Goal: Browse casually: Explore the website without a specific task or goal

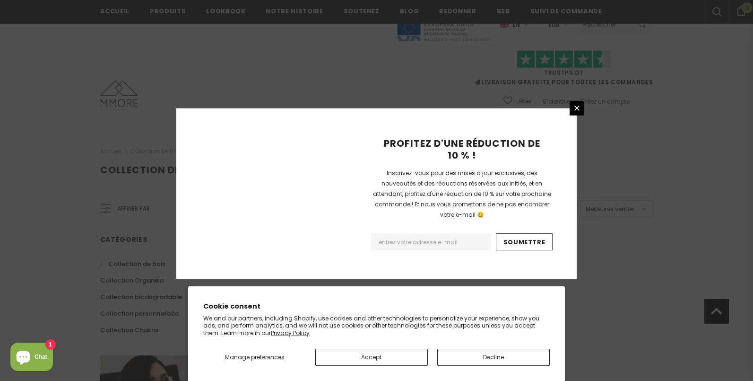
scroll to position [611, 0]
